Goal: Transaction & Acquisition: Obtain resource

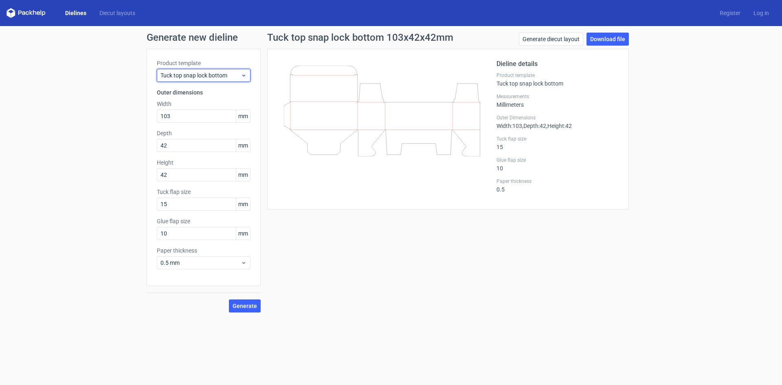
click at [240, 73] on span "Tuck top snap lock bottom" at bounding box center [201, 75] width 80 height 8
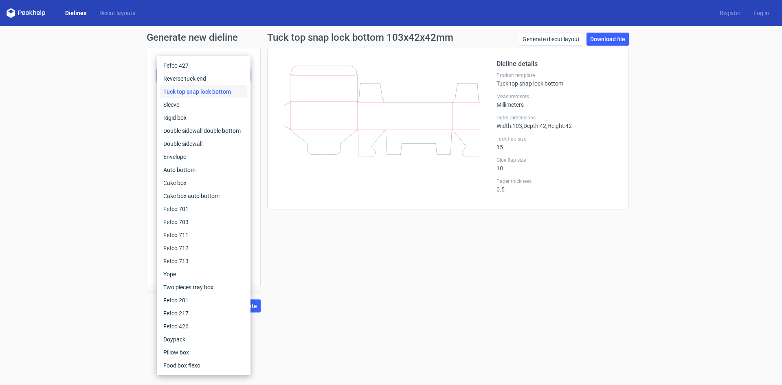
click at [204, 94] on div "Tuck top snap lock bottom" at bounding box center [203, 91] width 87 height 13
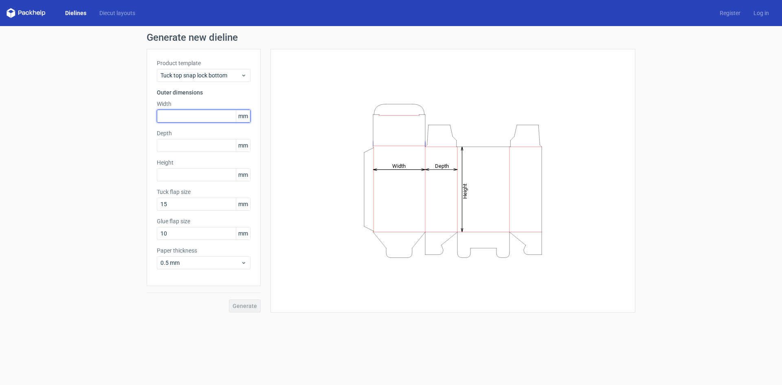
click at [183, 115] on input "text" at bounding box center [204, 116] width 94 height 13
type input "105"
click at [204, 146] on input "text" at bounding box center [204, 145] width 94 height 13
type input "50"
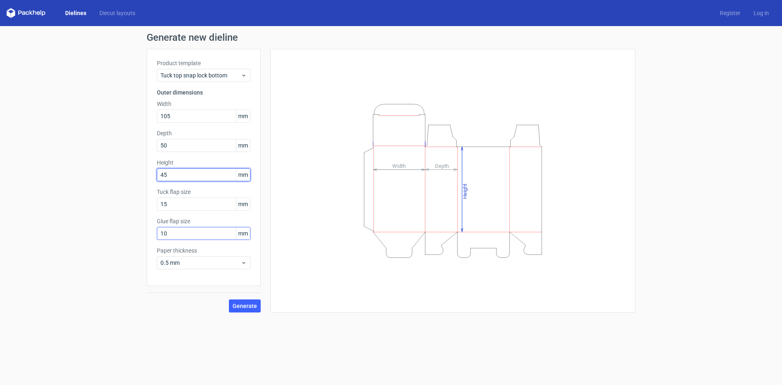
type input "45"
click at [184, 235] on input "10" at bounding box center [204, 233] width 94 height 13
type input "15"
click at [240, 307] on span "Generate" at bounding box center [245, 306] width 24 height 6
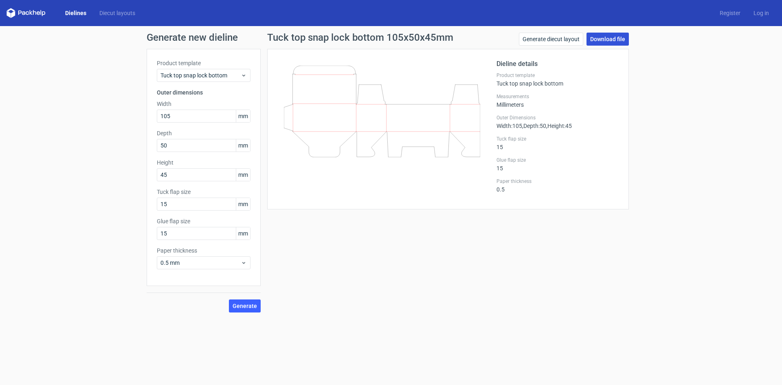
click at [595, 40] on link "Download file" at bounding box center [608, 39] width 42 height 13
